Goal: Navigation & Orientation: Find specific page/section

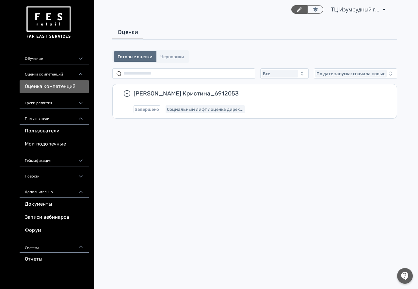
click at [49, 63] on div "Обучение" at bounding box center [54, 57] width 69 height 16
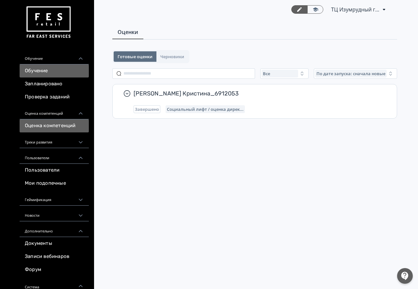
click at [46, 74] on link "Обучение" at bounding box center [54, 70] width 69 height 13
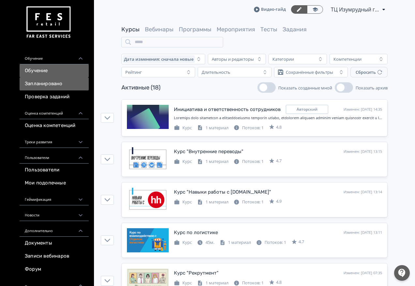
click at [43, 82] on link "Запланировано" at bounding box center [54, 83] width 69 height 13
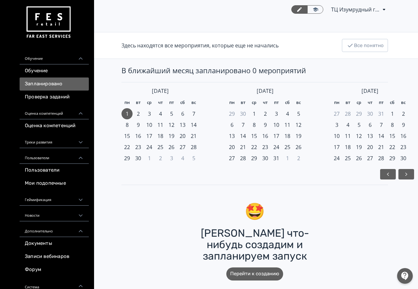
click at [44, 89] on link "Запланировано" at bounding box center [54, 83] width 69 height 13
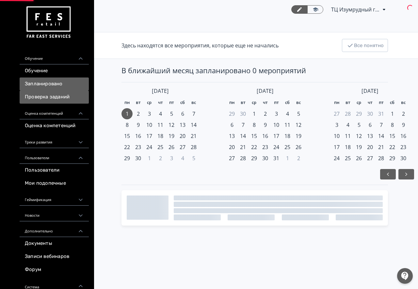
click at [44, 97] on link "Проверка заданий" at bounding box center [54, 96] width 69 height 13
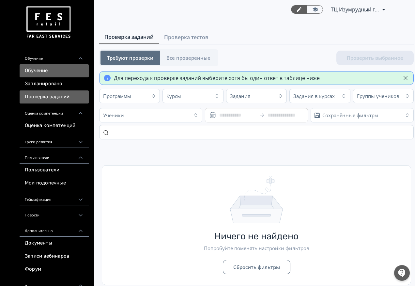
click at [57, 72] on link "Обучение" at bounding box center [54, 70] width 69 height 13
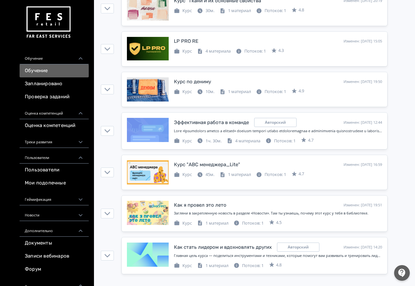
click at [57, 142] on div "Треки развития" at bounding box center [54, 140] width 69 height 16
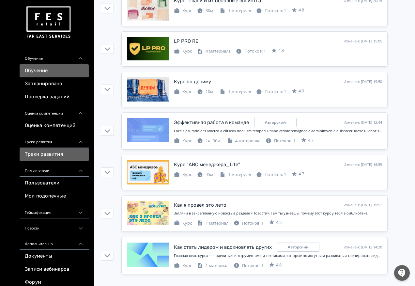
click at [53, 154] on link "Треки развития" at bounding box center [54, 154] width 69 height 13
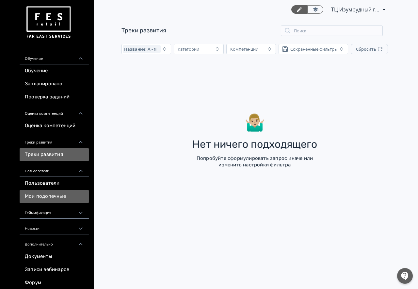
click at [57, 197] on link "Мои подопечные" at bounding box center [54, 196] width 69 height 13
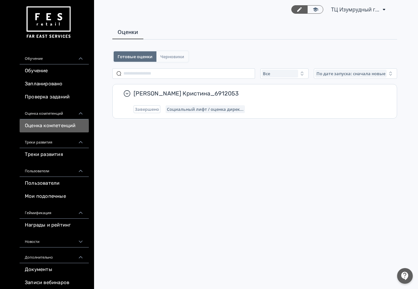
click at [169, 56] on span "Черновики" at bounding box center [172, 56] width 24 height 5
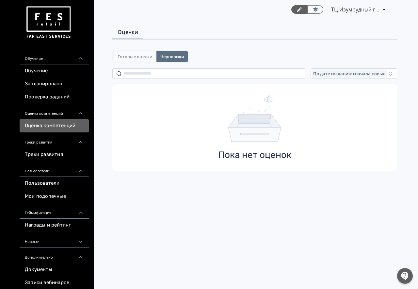
click at [145, 53] on button "Готовые оценки" at bounding box center [135, 56] width 43 height 10
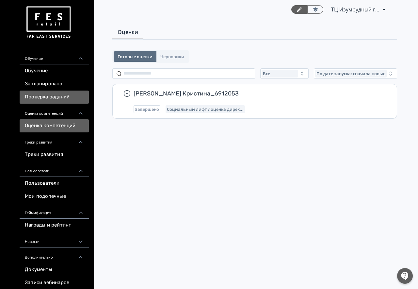
click at [65, 103] on link "Проверка заданий" at bounding box center [54, 96] width 69 height 13
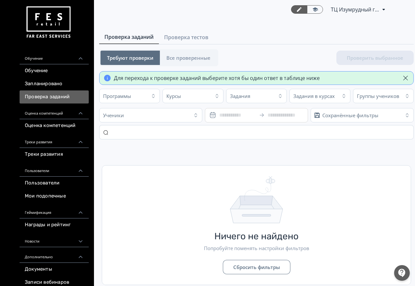
click at [266, 77] on div "Для перехода к проверке заданий выберите хотя бы один ответ в таблице ниже" at bounding box center [217, 78] width 206 height 8
click at [150, 93] on button "Программы" at bounding box center [129, 96] width 61 height 14
click at [154, 96] on icon "button" at bounding box center [153, 95] width 5 height 5
click at [194, 97] on div "Курсы" at bounding box center [188, 96] width 46 height 10
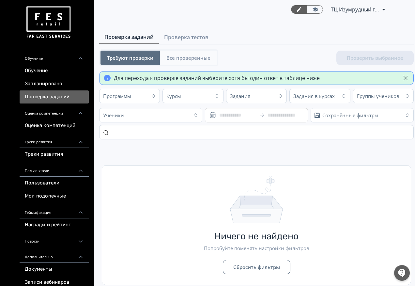
click at [197, 60] on span "Все проверенные" at bounding box center [189, 58] width 44 height 7
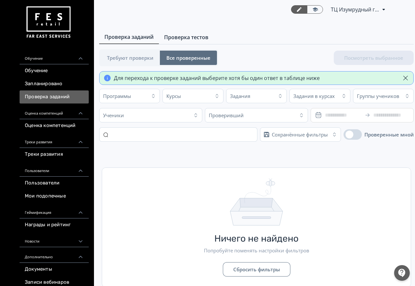
click at [187, 38] on span "Проверка тестов" at bounding box center [186, 37] width 44 height 8
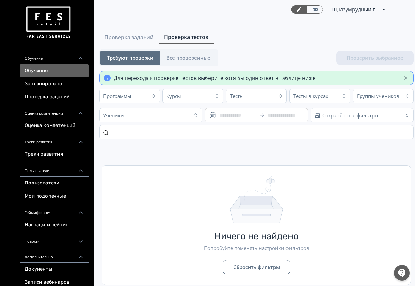
click at [67, 72] on link "Обучение" at bounding box center [54, 70] width 69 height 13
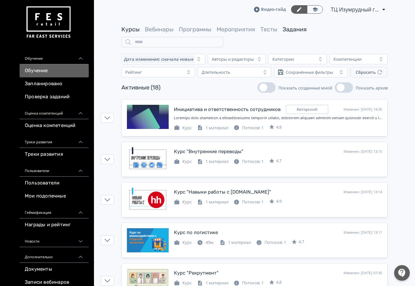
click at [294, 29] on link "Задания" at bounding box center [295, 29] width 24 height 7
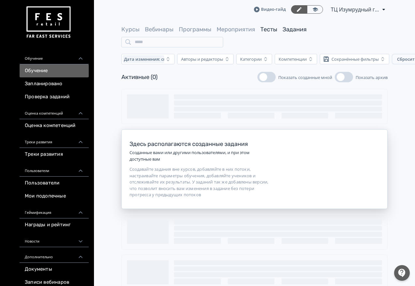
click at [275, 32] on link "Тесты" at bounding box center [269, 29] width 17 height 7
click at [248, 33] on span "Мероприятия" at bounding box center [236, 29] width 39 height 8
click at [246, 31] on link "Мероприятия" at bounding box center [236, 29] width 39 height 7
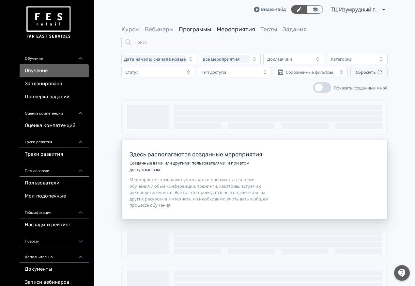
click at [204, 31] on link "Программы" at bounding box center [195, 29] width 33 height 7
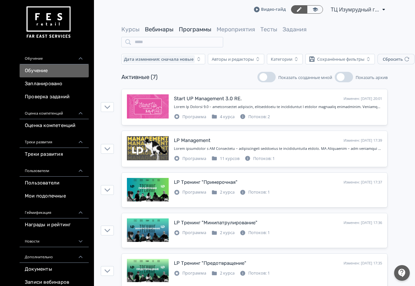
click at [156, 33] on link "Вебинары" at bounding box center [159, 29] width 29 height 7
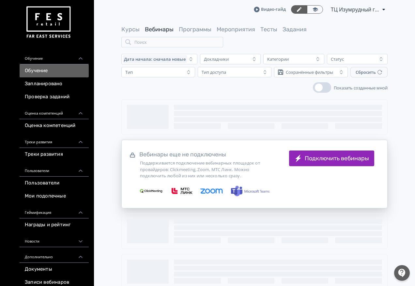
click at [131, 34] on div "Курсы Вебинары Программы Мероприятия Тесты Задания Поиск" at bounding box center [254, 36] width 267 height 22
click at [129, 32] on link "Курсы" at bounding box center [130, 29] width 18 height 7
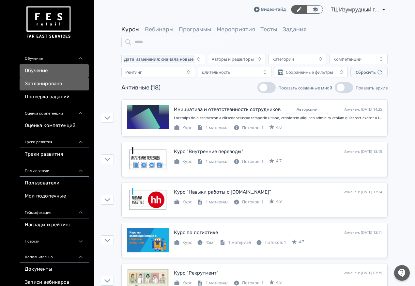
click at [66, 83] on link "Запланировано" at bounding box center [54, 83] width 69 height 13
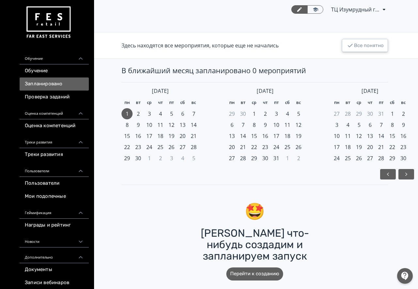
click at [358, 49] on button "Все понятно" at bounding box center [365, 45] width 46 height 13
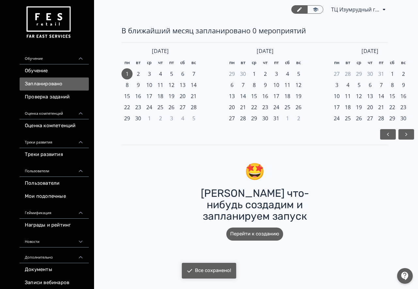
click at [38, 20] on img at bounding box center [48, 22] width 47 height 37
